Goal: Information Seeking & Learning: Learn about a topic

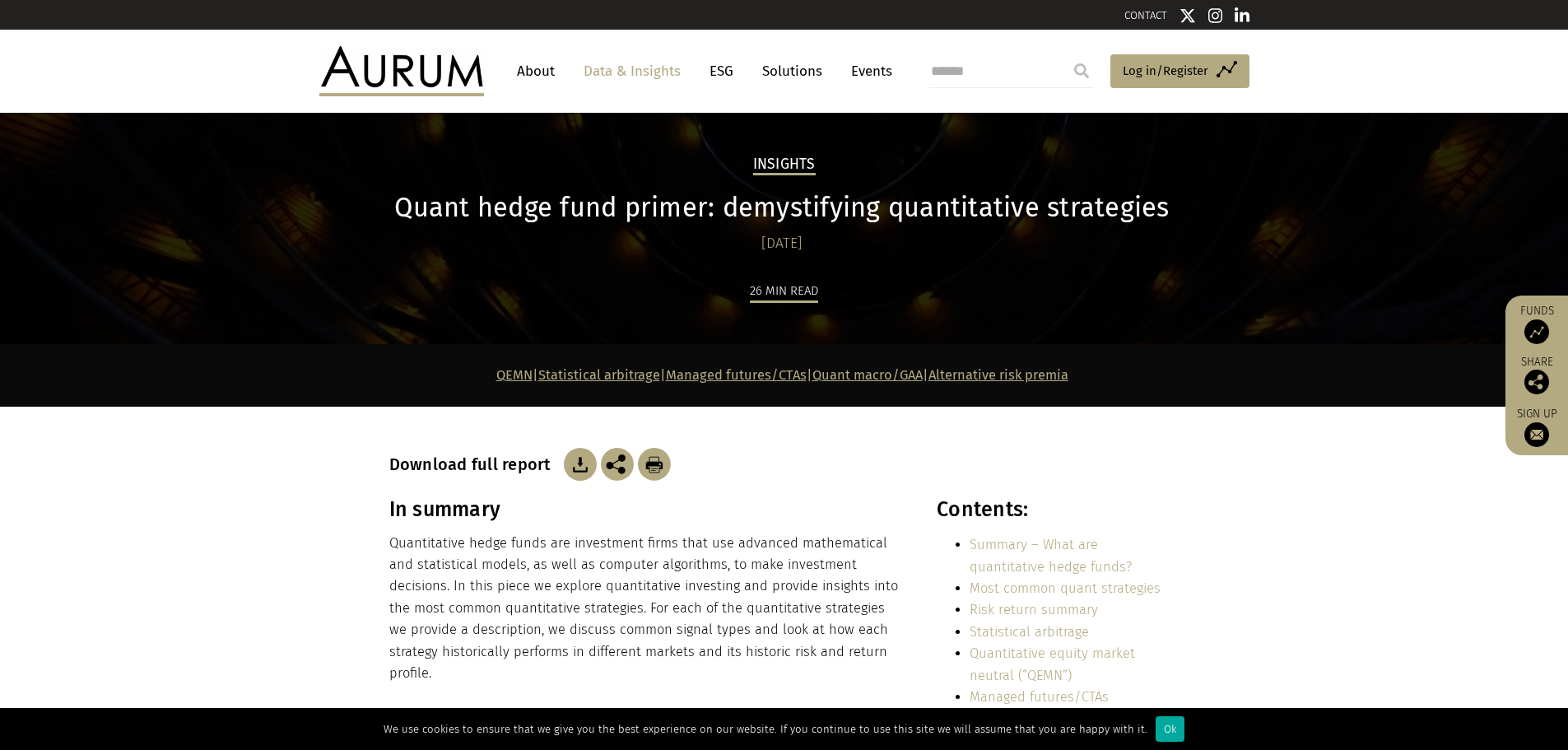
click at [809, 203] on h1 "Quant hedge fund primer: demystifying quantitative strategies" at bounding box center [782, 208] width 786 height 32
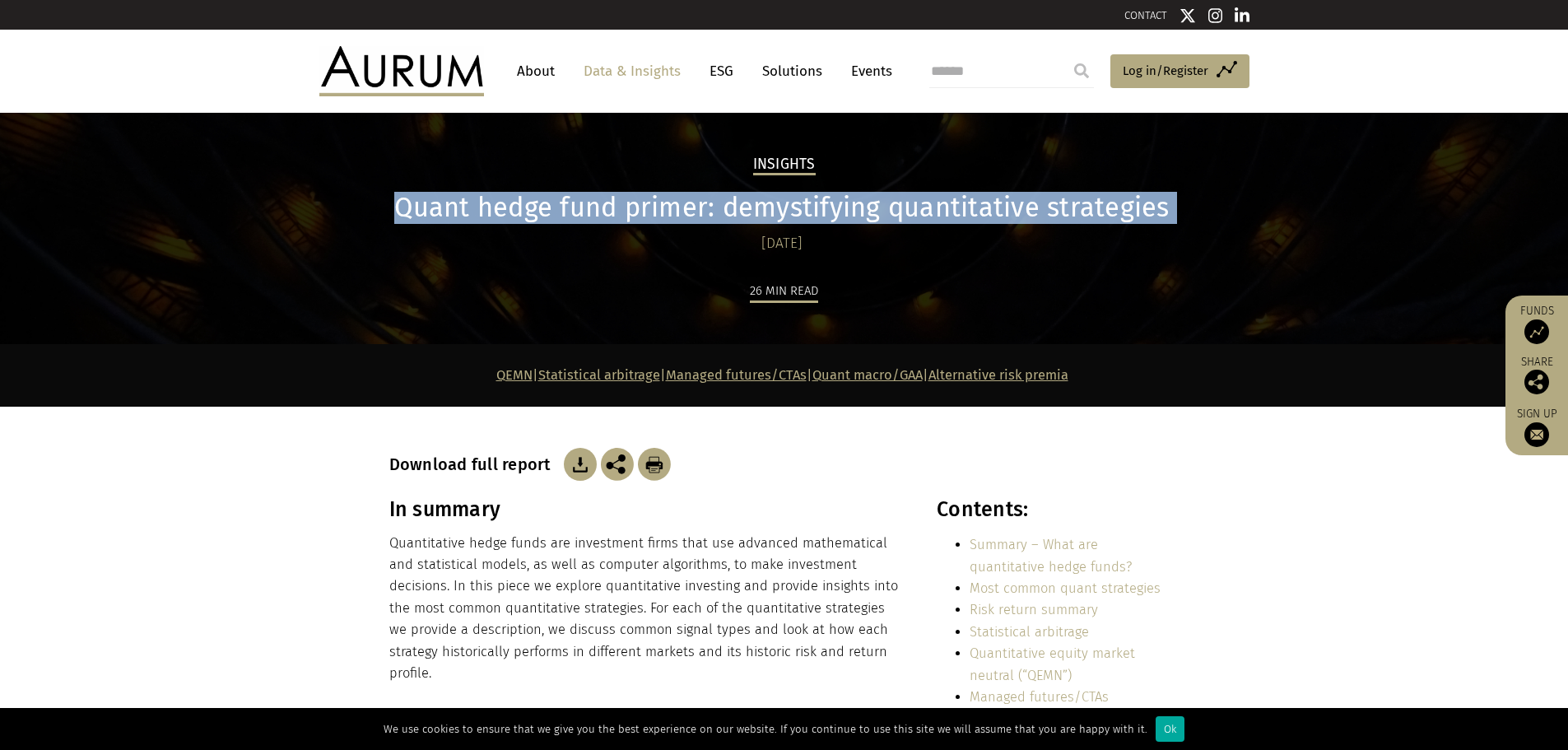
click at [809, 203] on h1 "Quant hedge fund primer: demystifying quantitative strategies" at bounding box center [782, 208] width 786 height 32
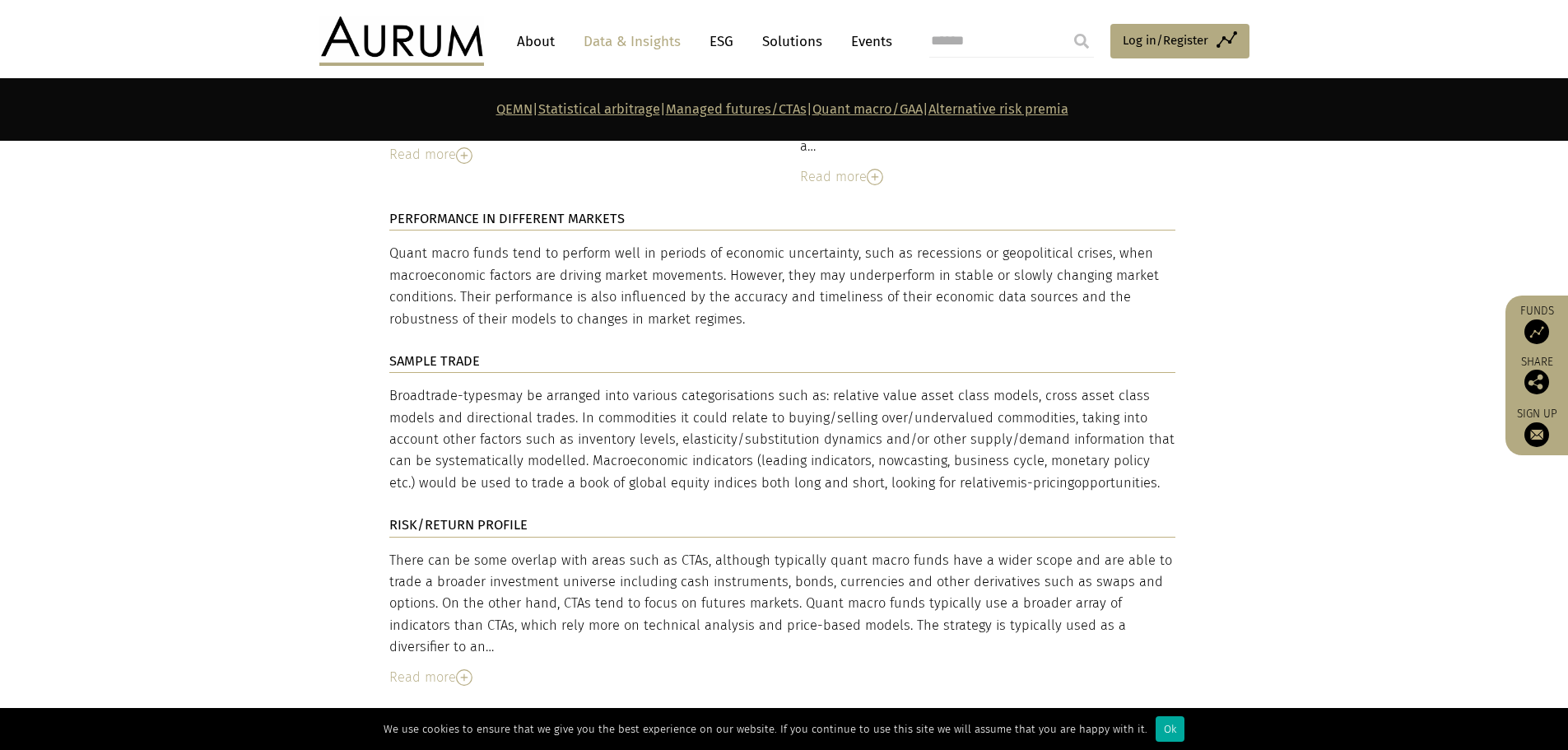
scroll to position [5925, 0]
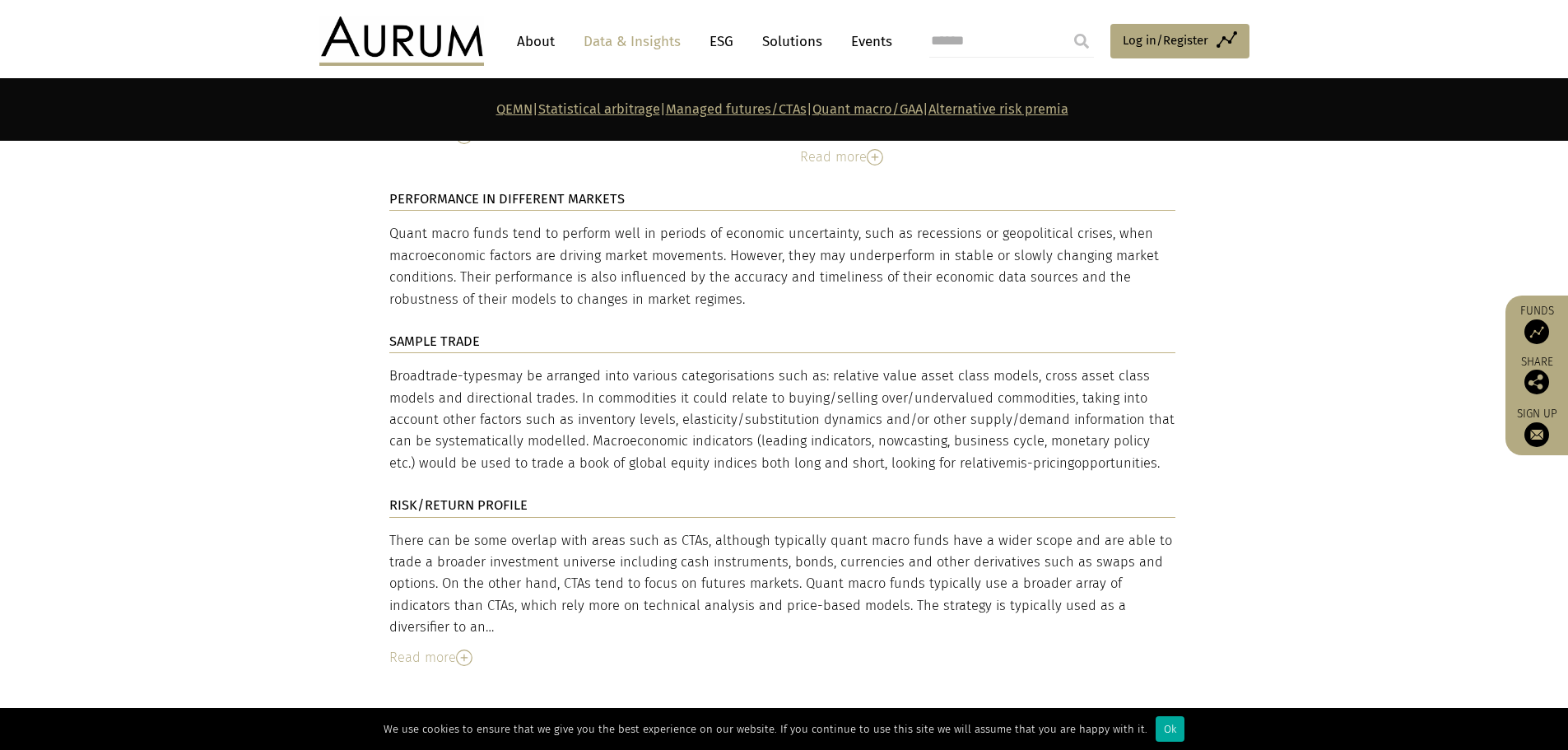
click at [1156, 730] on div "Ok" at bounding box center [1170, 729] width 28 height 26
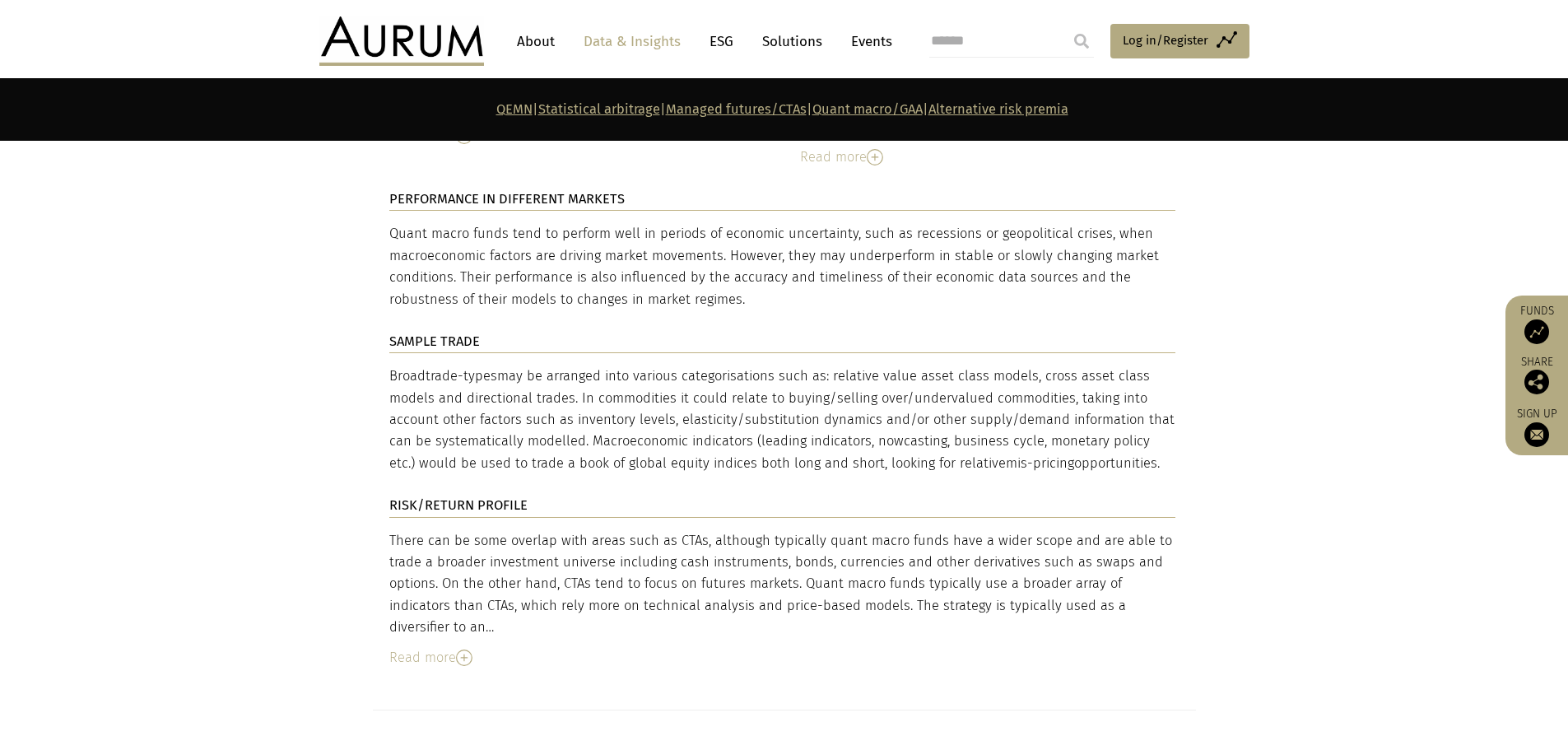
click at [972, 530] on div "There can be some overlap with areas such as CTAs, although typically quant mac…" at bounding box center [782, 599] width 786 height 139
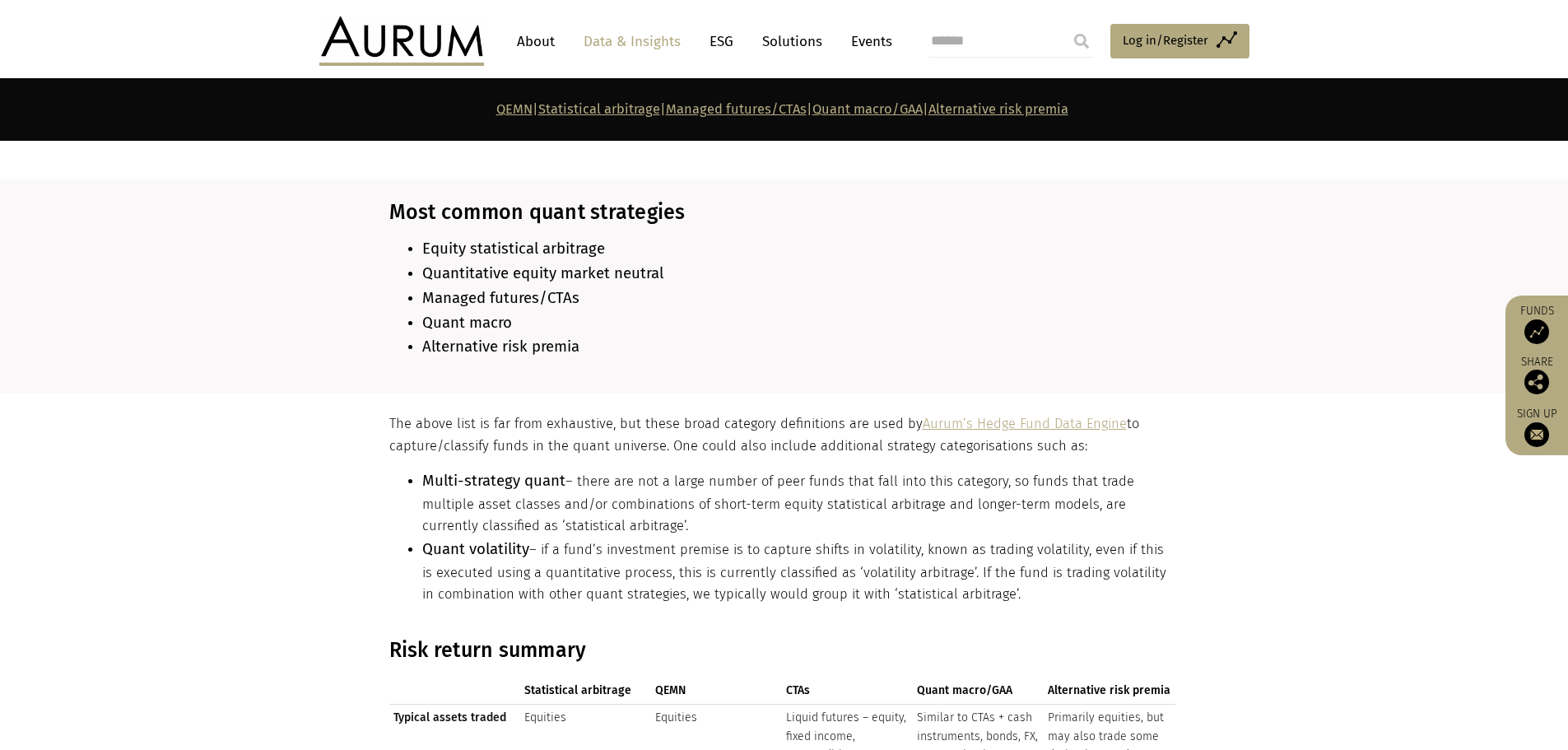
scroll to position [1070, 0]
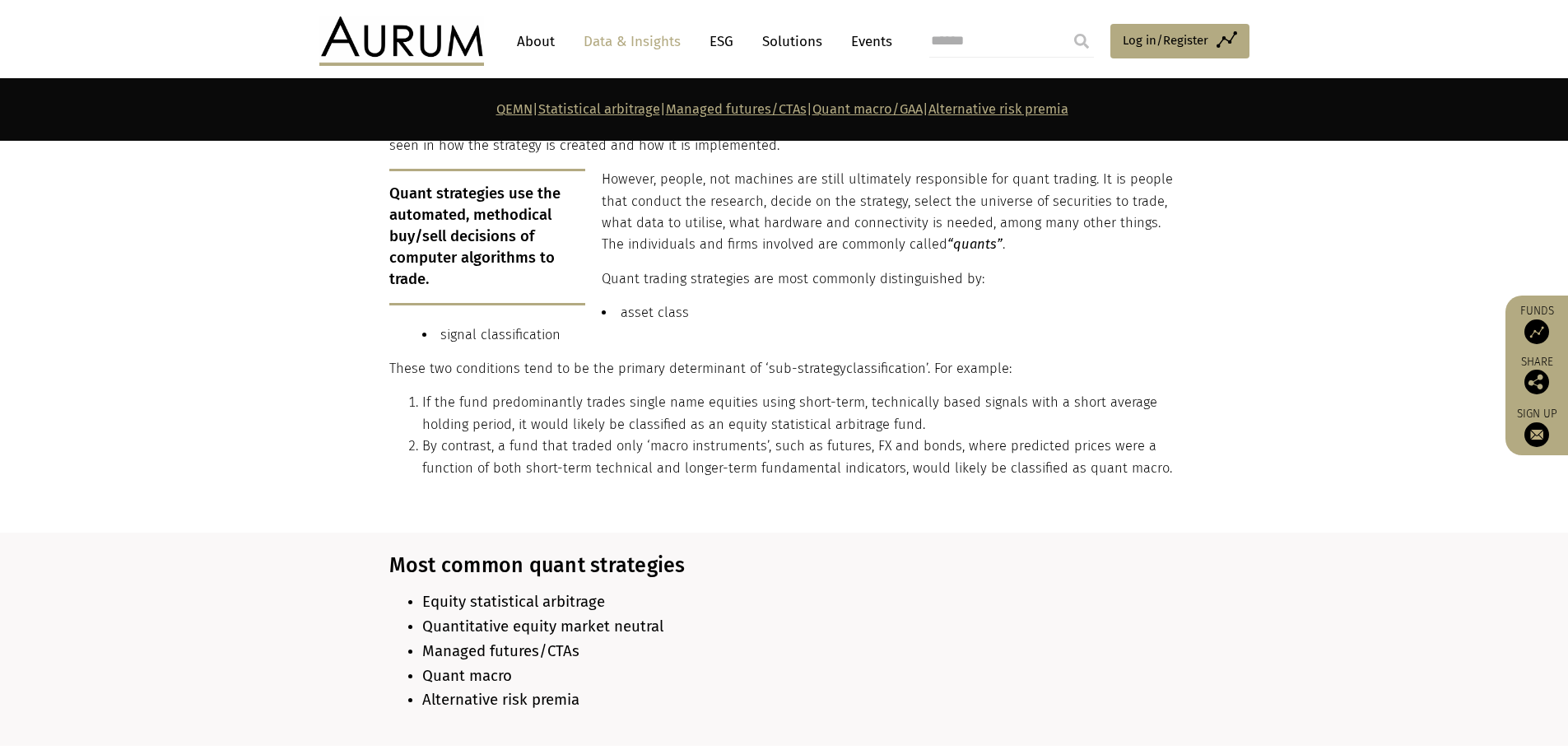
click at [571, 618] on span "Quantitative equity market neutral" at bounding box center [542, 626] width 241 height 18
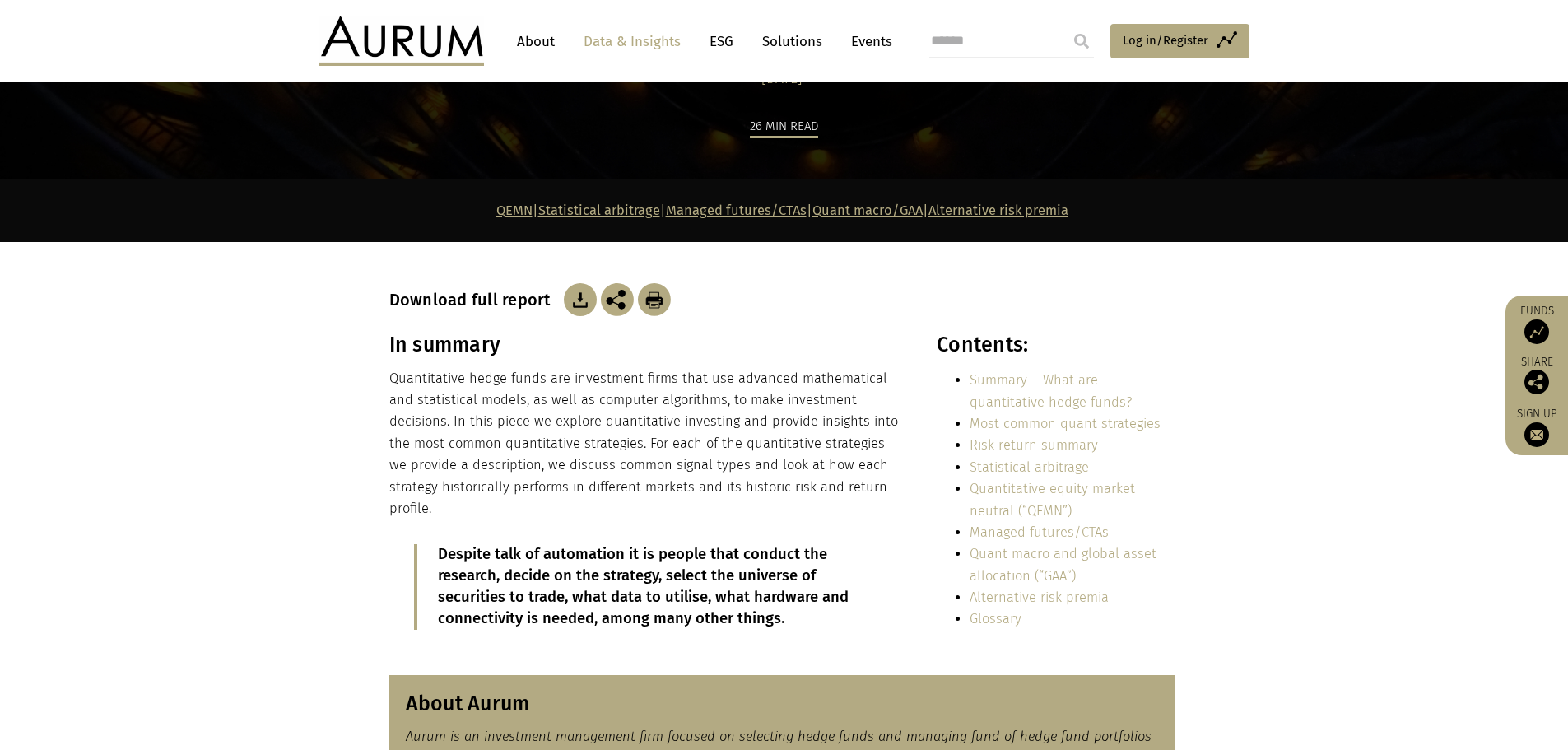
scroll to position [0, 0]
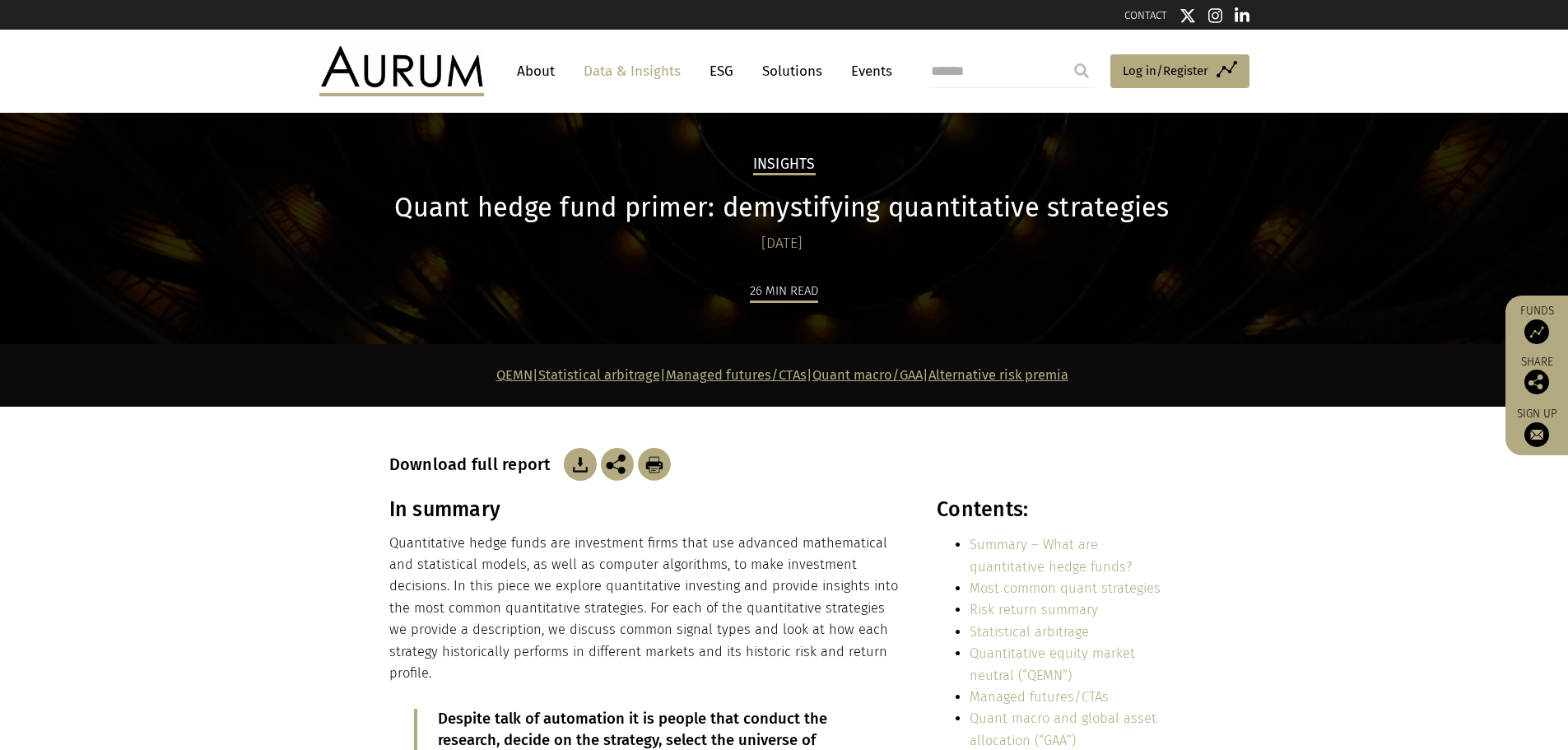
click at [587, 470] on img at bounding box center [580, 464] width 33 height 33
